Goal: Register for event/course

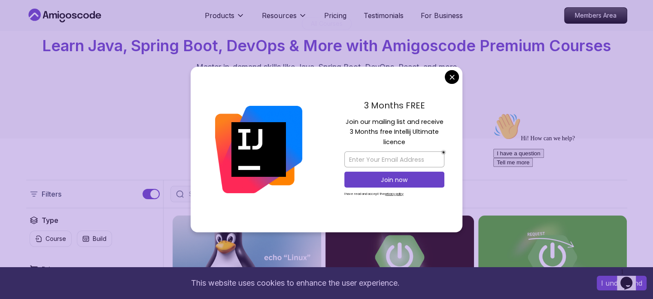
scroll to position [60, 0]
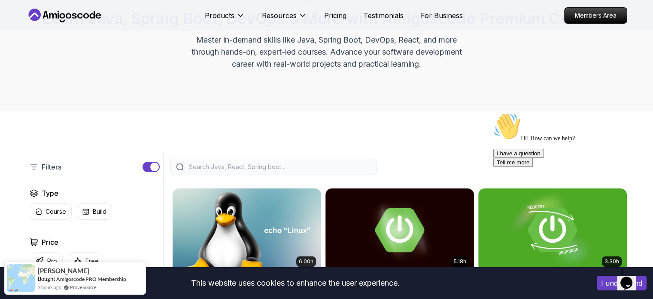
click at [279, 168] on input "search" at bounding box center [279, 166] width 184 height 9
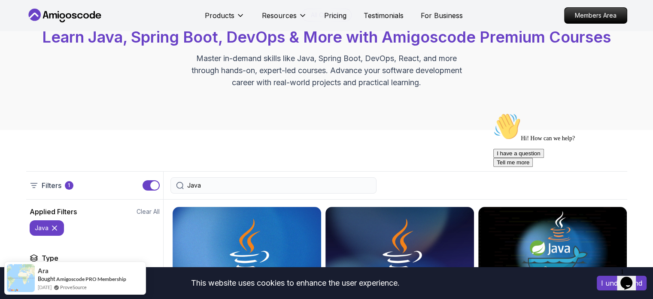
scroll to position [65, 0]
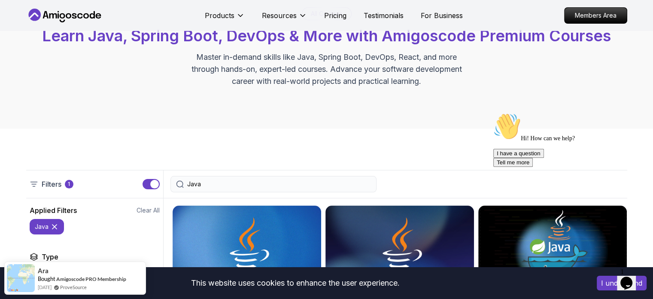
click at [219, 180] on input "Java" at bounding box center [279, 184] width 184 height 9
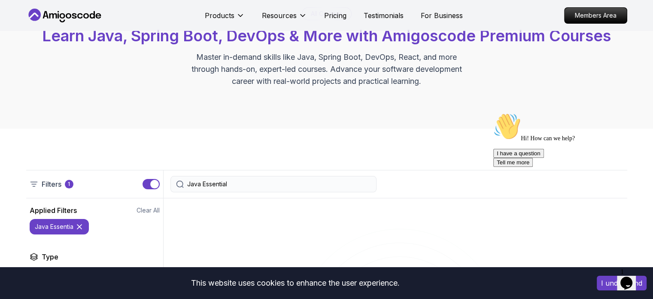
type input "Java Essentials"
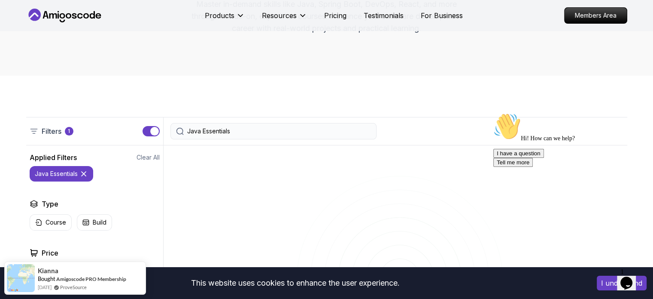
scroll to position [117, 0]
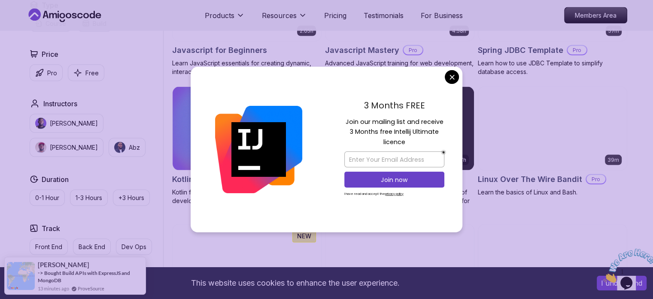
scroll to position [1678, 0]
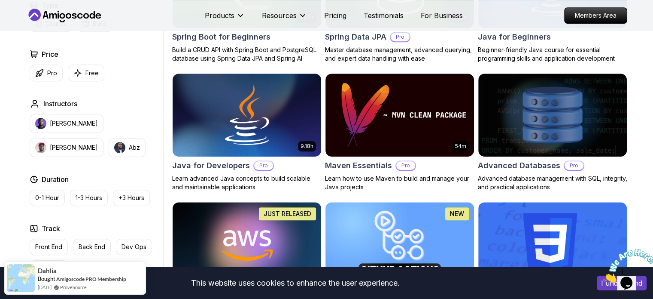
scroll to position [453, 0]
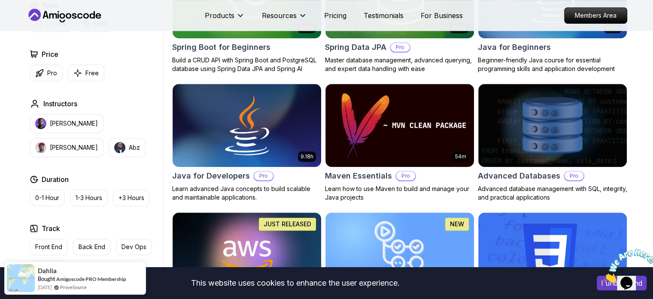
click at [137, 84] on div "Type Course Build Price Pro Free Instructors [PERSON_NAME] [PERSON_NAME] Durati…" at bounding box center [94, 162] width 137 height 325
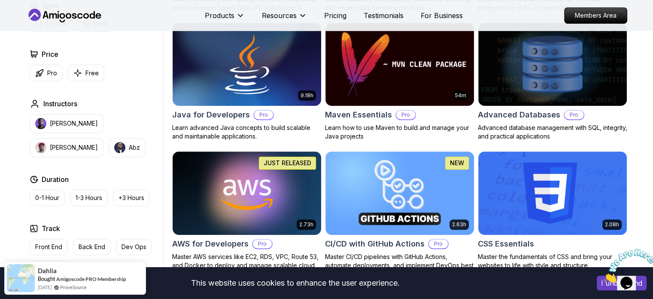
scroll to position [468, 0]
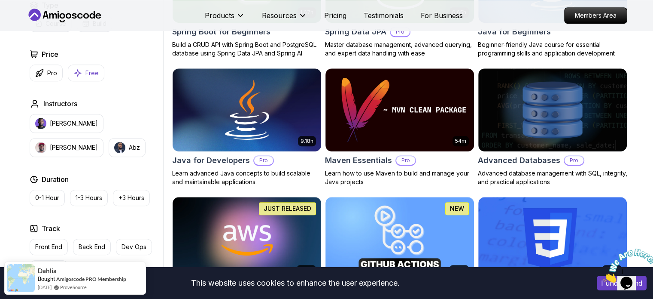
click at [94, 71] on p "Free" at bounding box center [91, 73] width 13 height 9
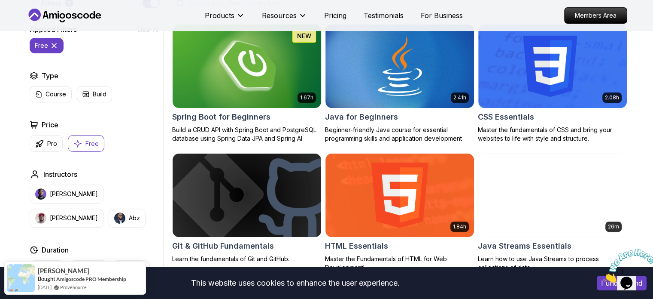
scroll to position [246, 0]
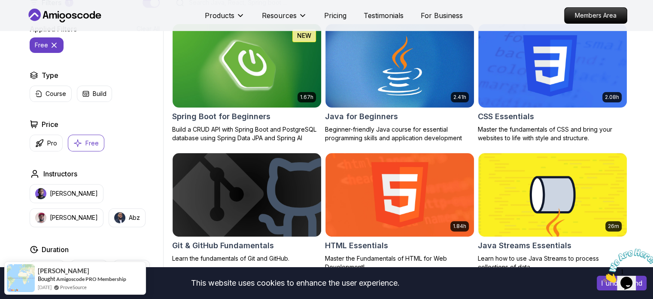
click at [256, 81] on img at bounding box center [247, 65] width 156 height 87
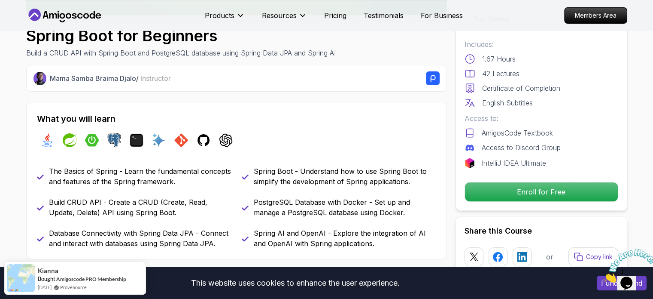
scroll to position [278, 0]
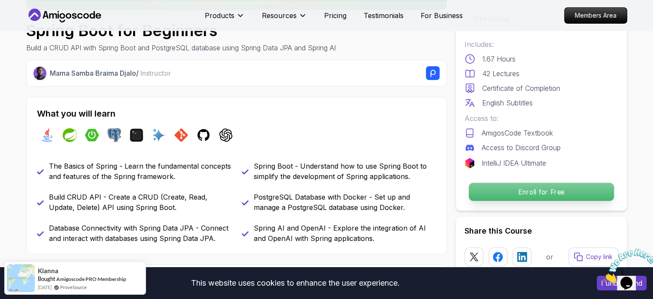
click at [509, 186] on p "Enroll for Free" at bounding box center [541, 192] width 145 height 18
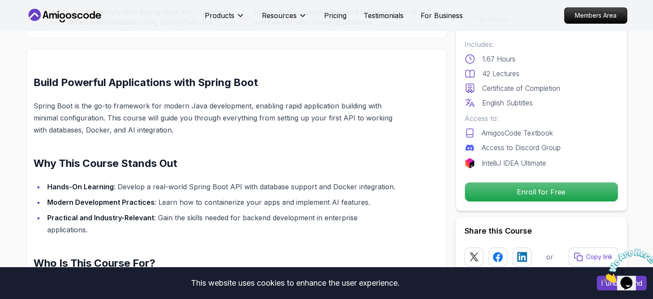
scroll to position [488, 0]
